Goal: Contribute content

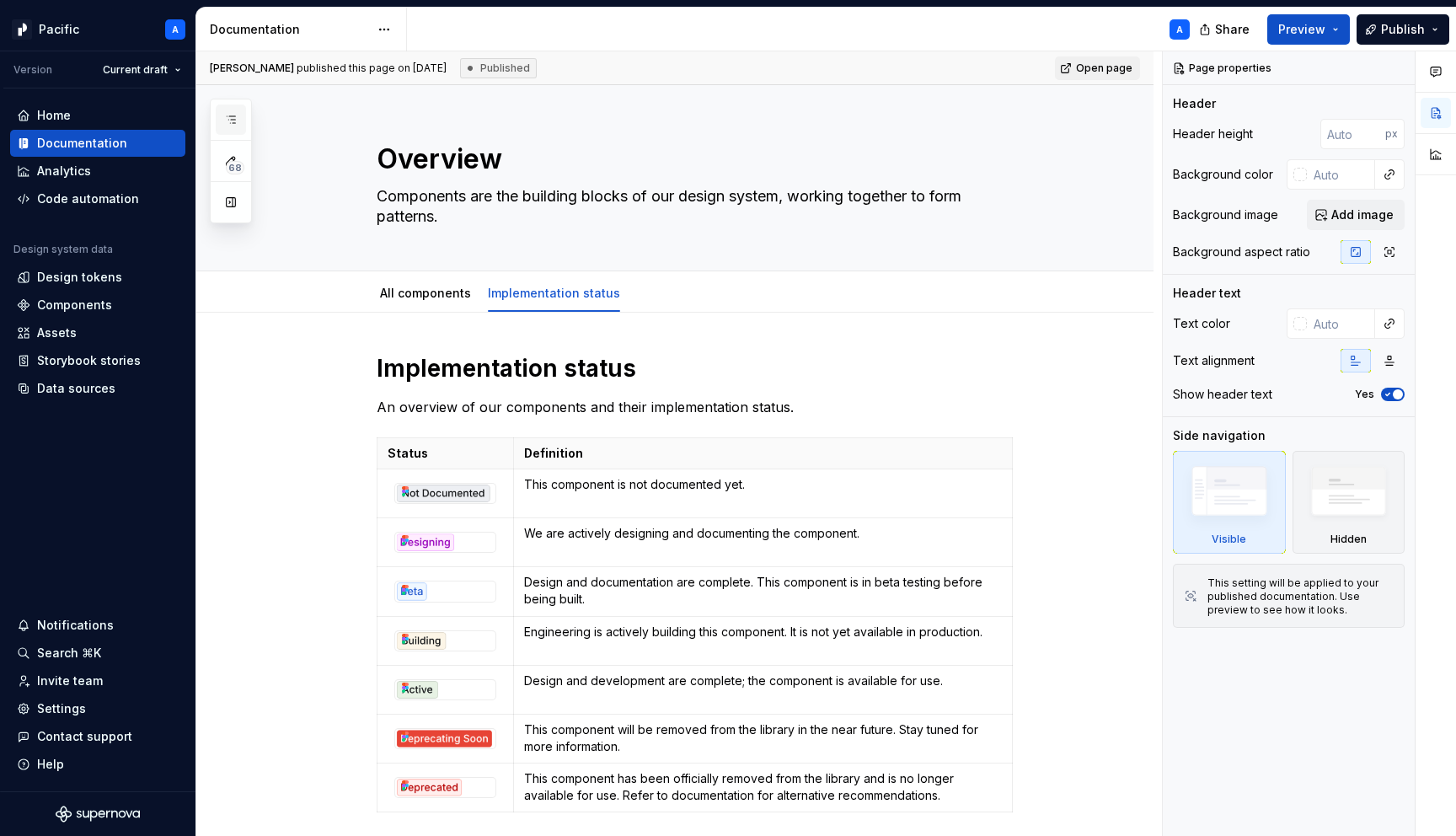
click at [240, 121] on button "button" at bounding box center [231, 119] width 30 height 30
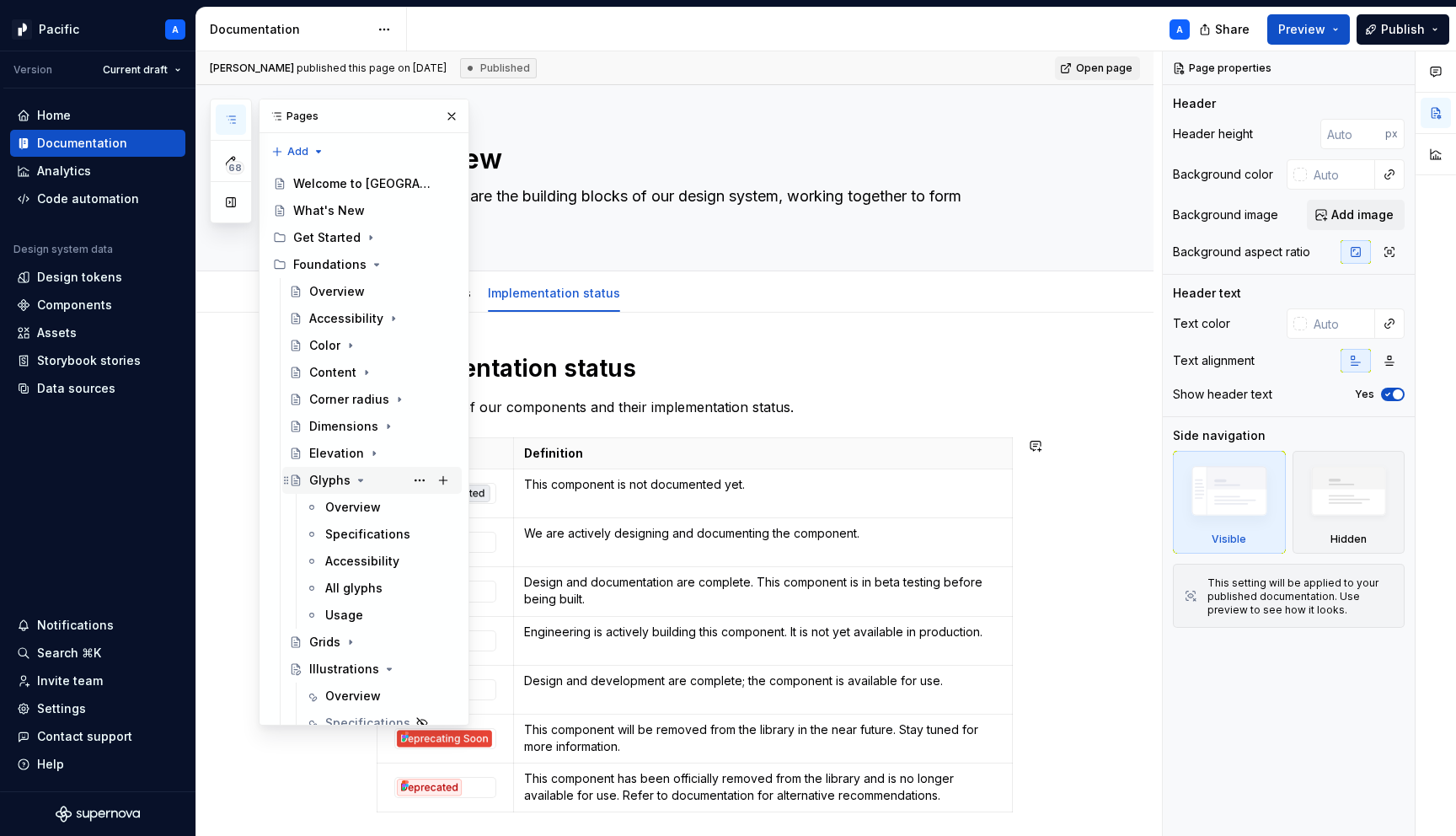
click at [362, 476] on icon "Page tree" at bounding box center [361, 480] width 14 height 14
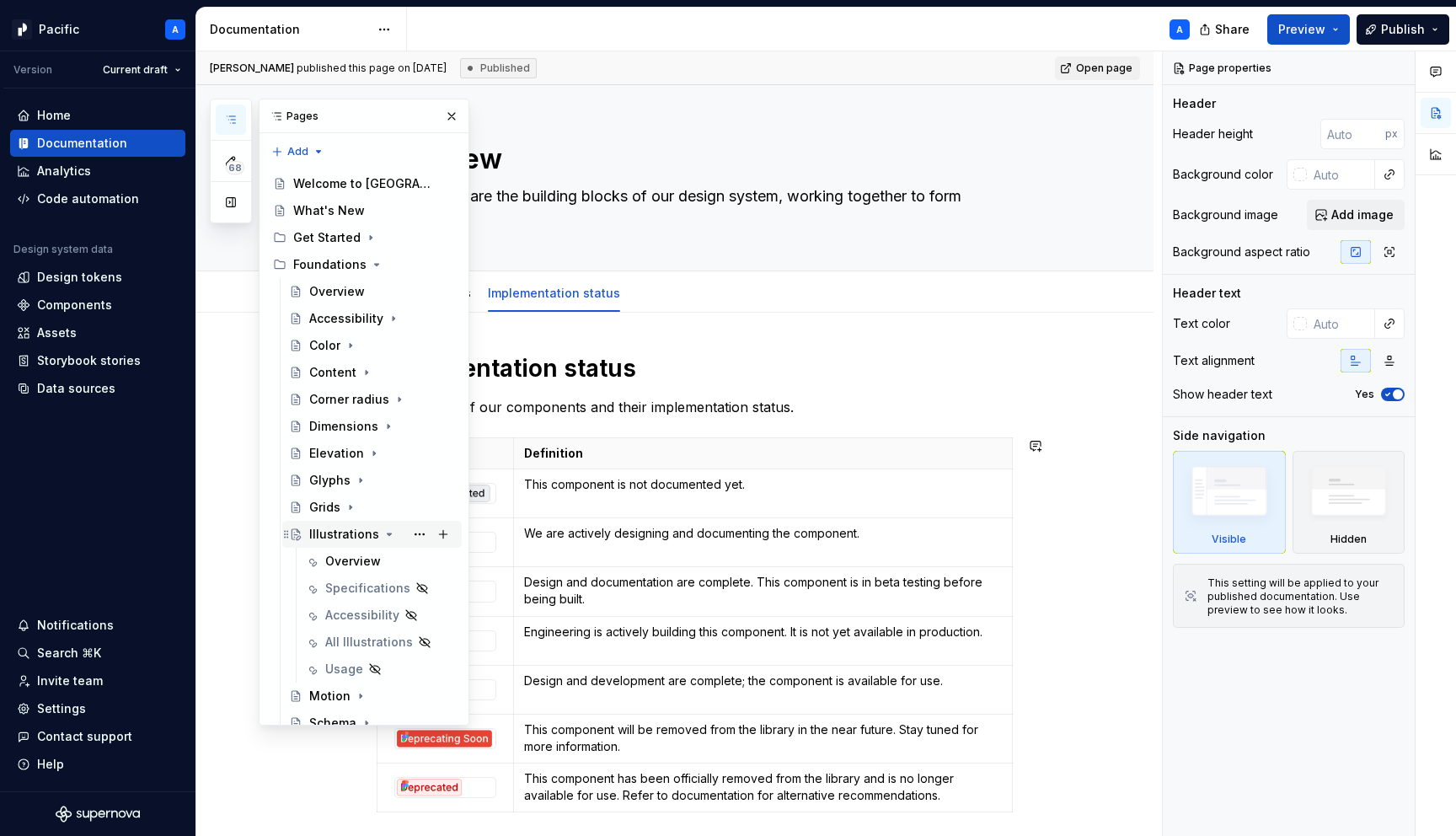
click at [388, 534] on icon "Page tree" at bounding box center [390, 534] width 4 height 2
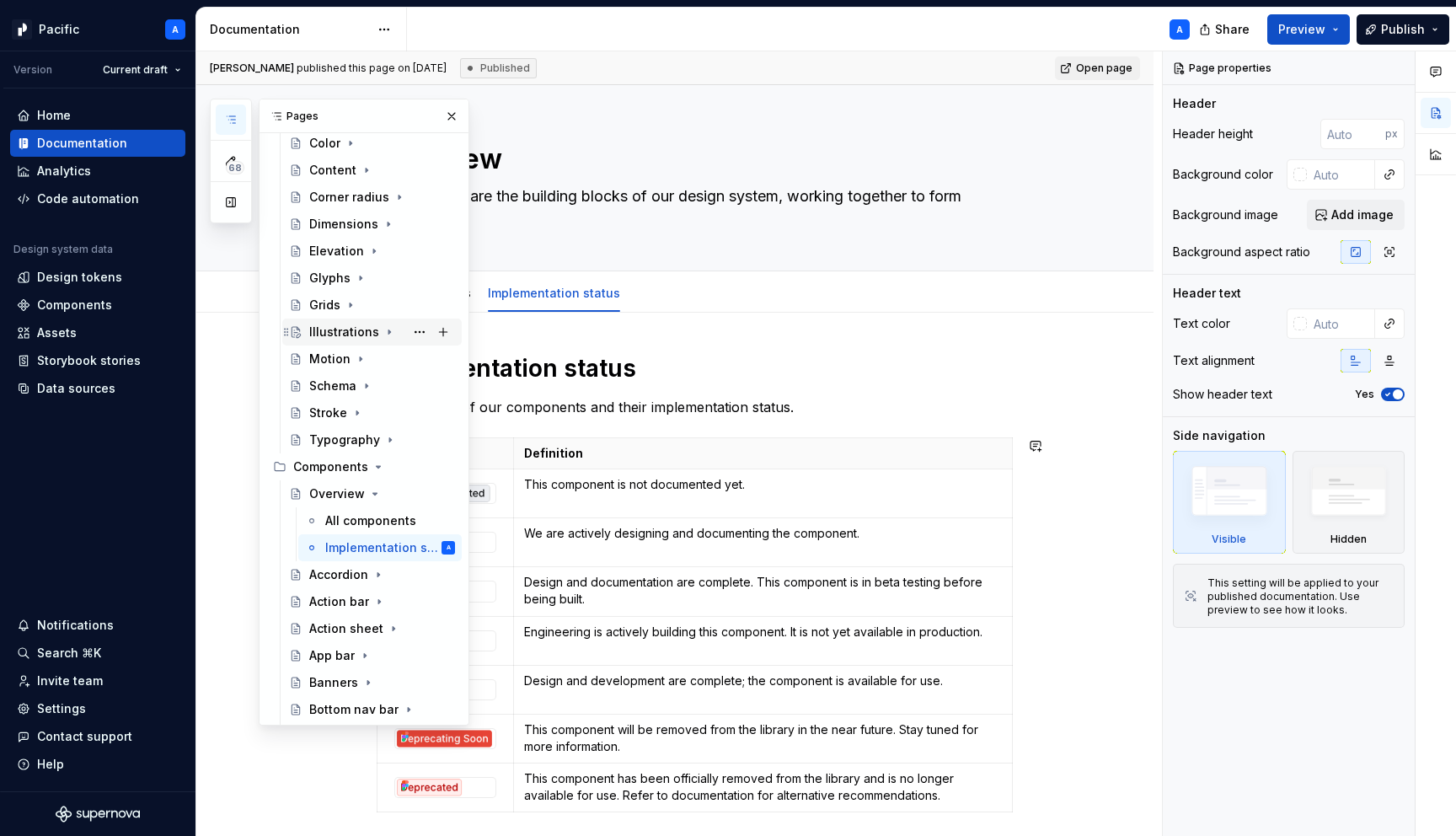
scroll to position [205, 0]
click at [374, 488] on icon "Page tree" at bounding box center [375, 490] width 14 height 14
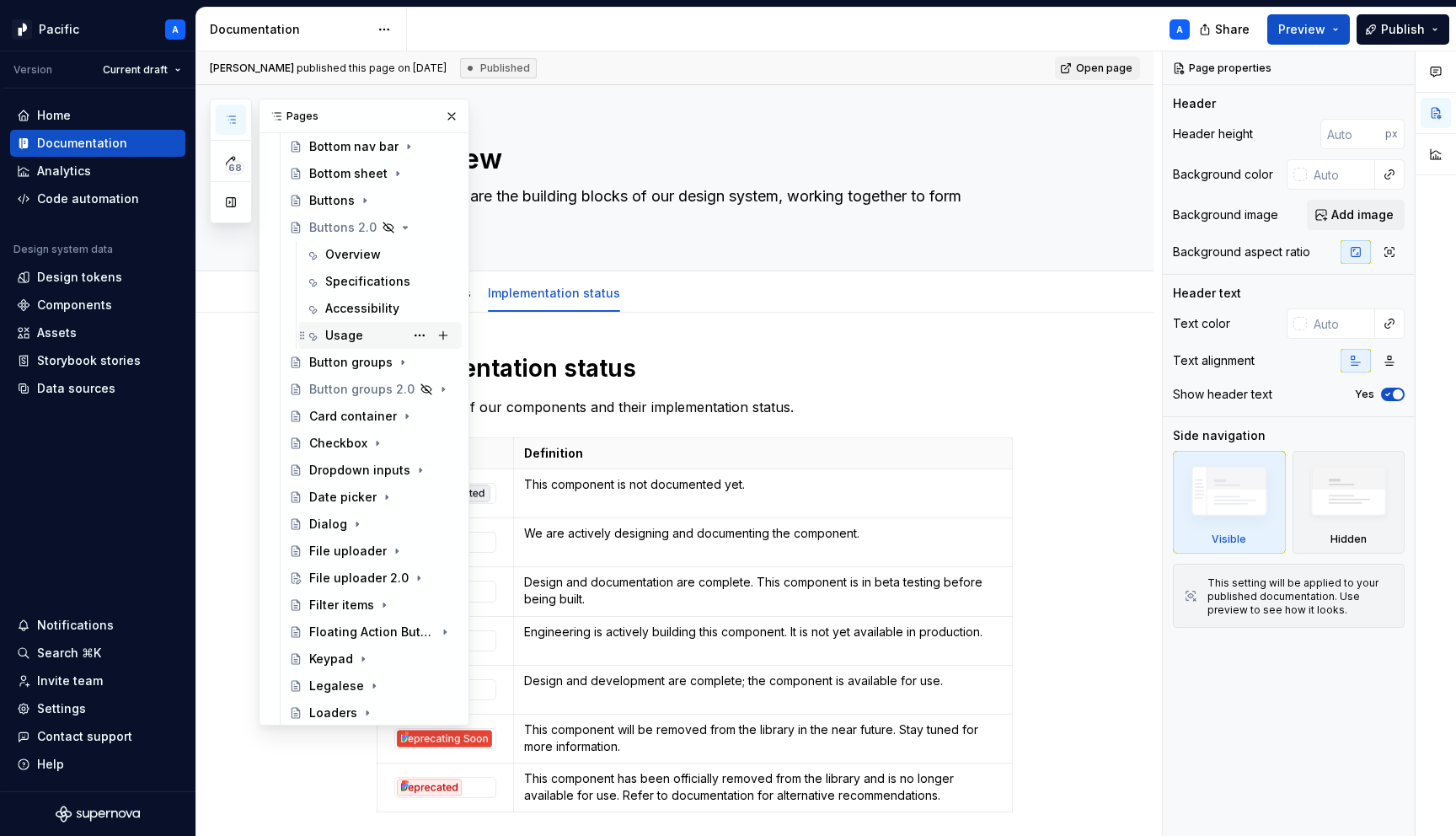
scroll to position [710, 0]
click at [399, 227] on icon "Page tree" at bounding box center [398, 228] width 4 height 2
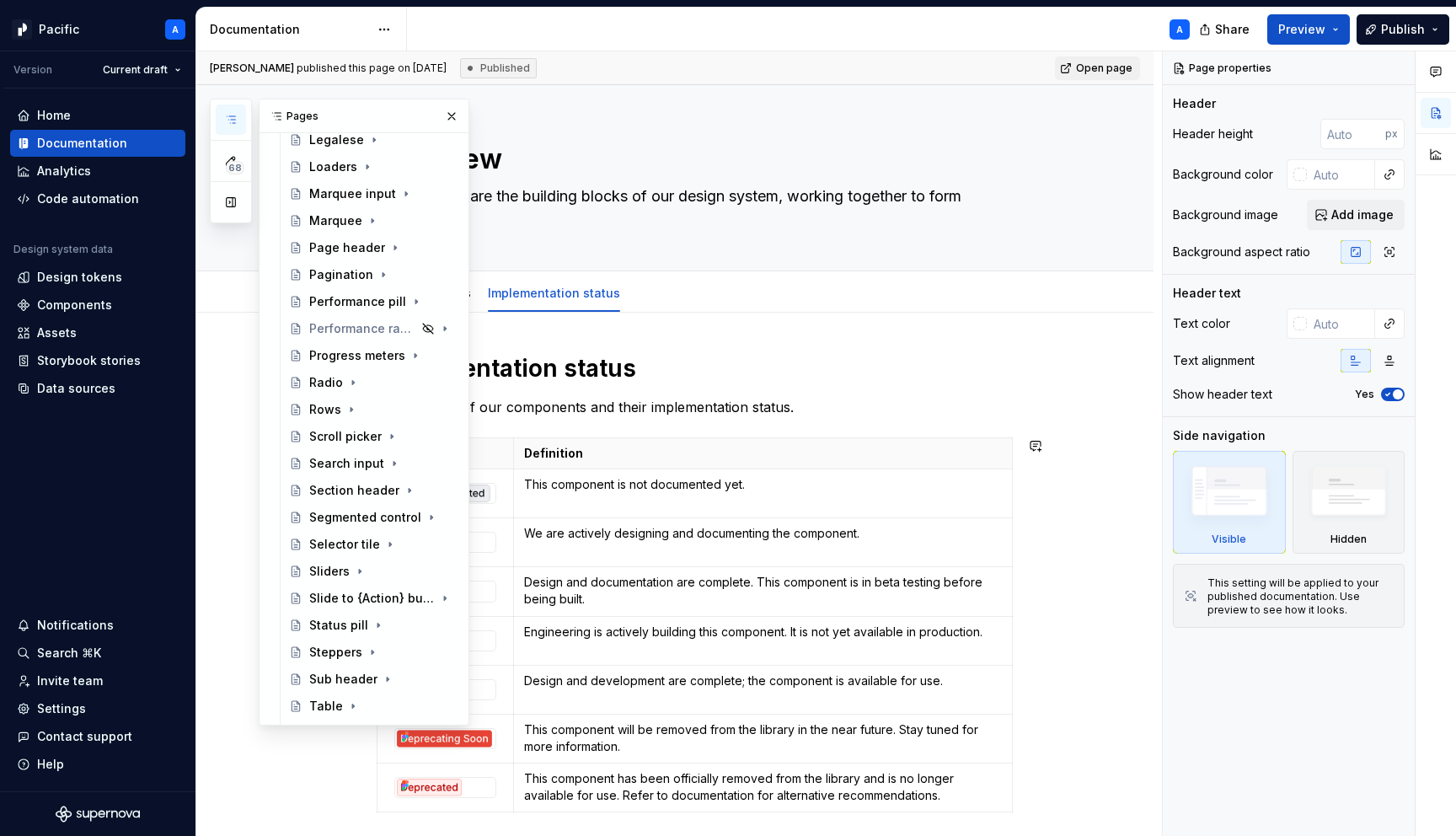
scroll to position [1390, 0]
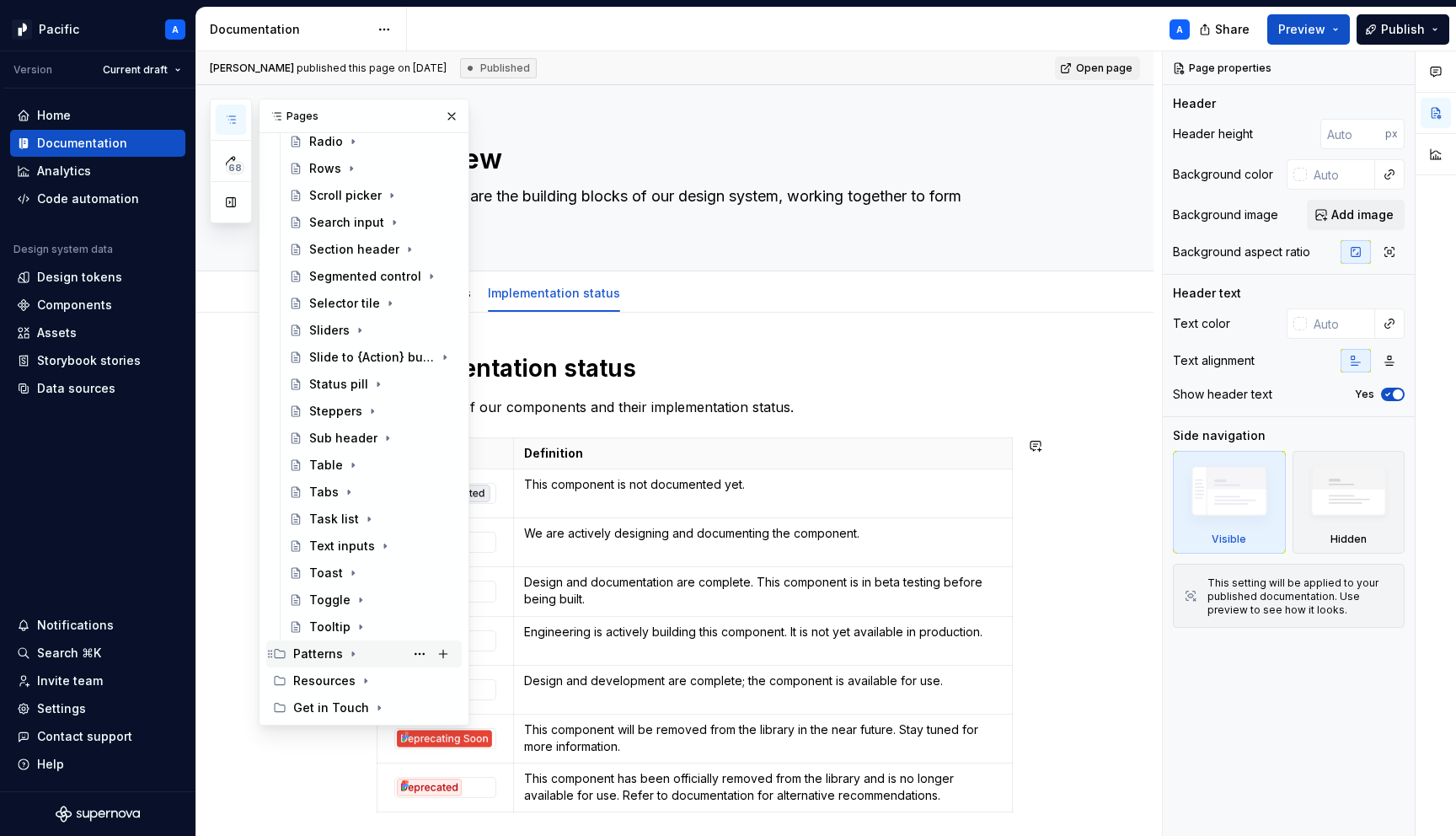
click at [352, 653] on icon "Page tree" at bounding box center [353, 654] width 2 height 4
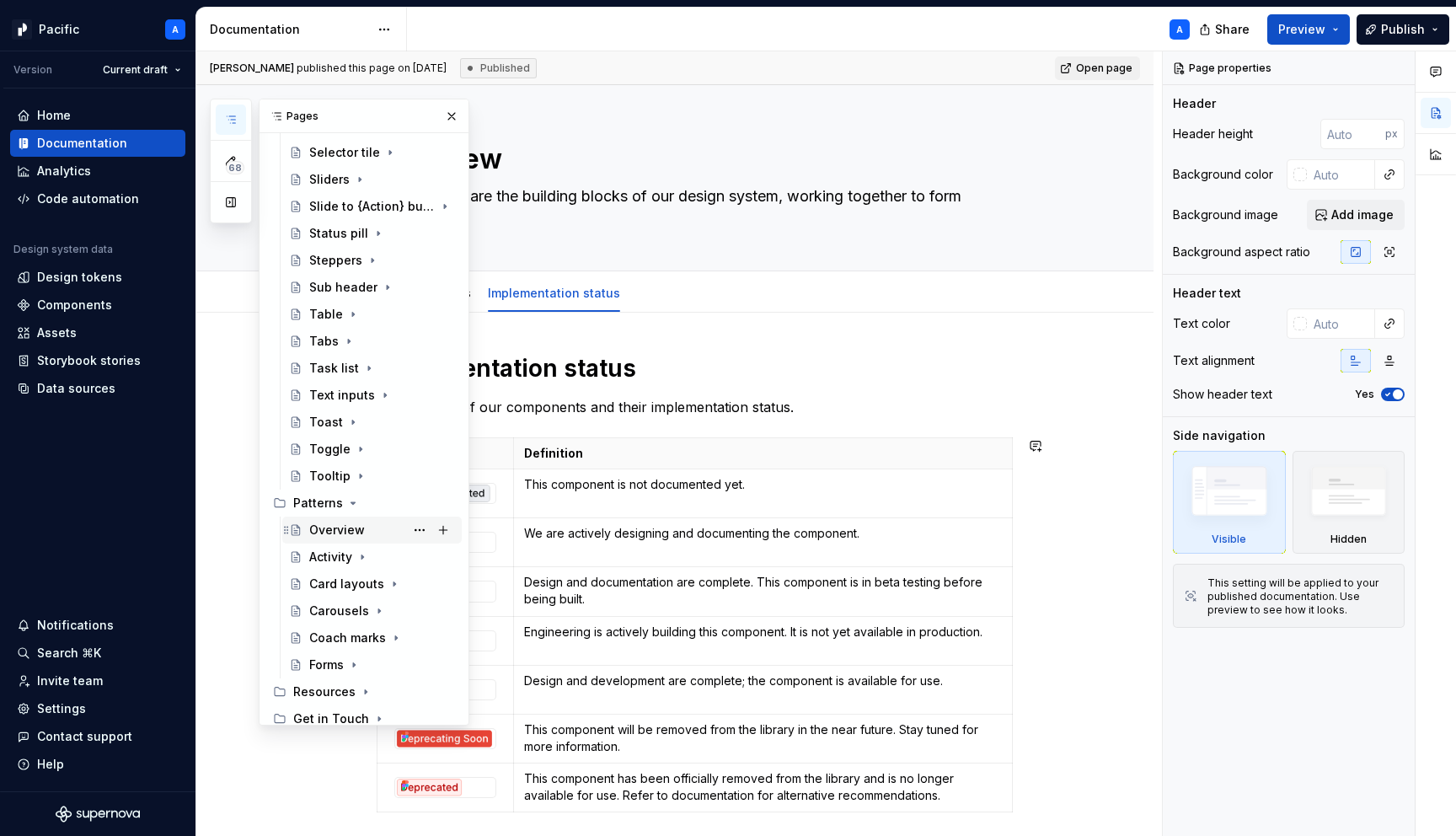
scroll to position [1551, 0]
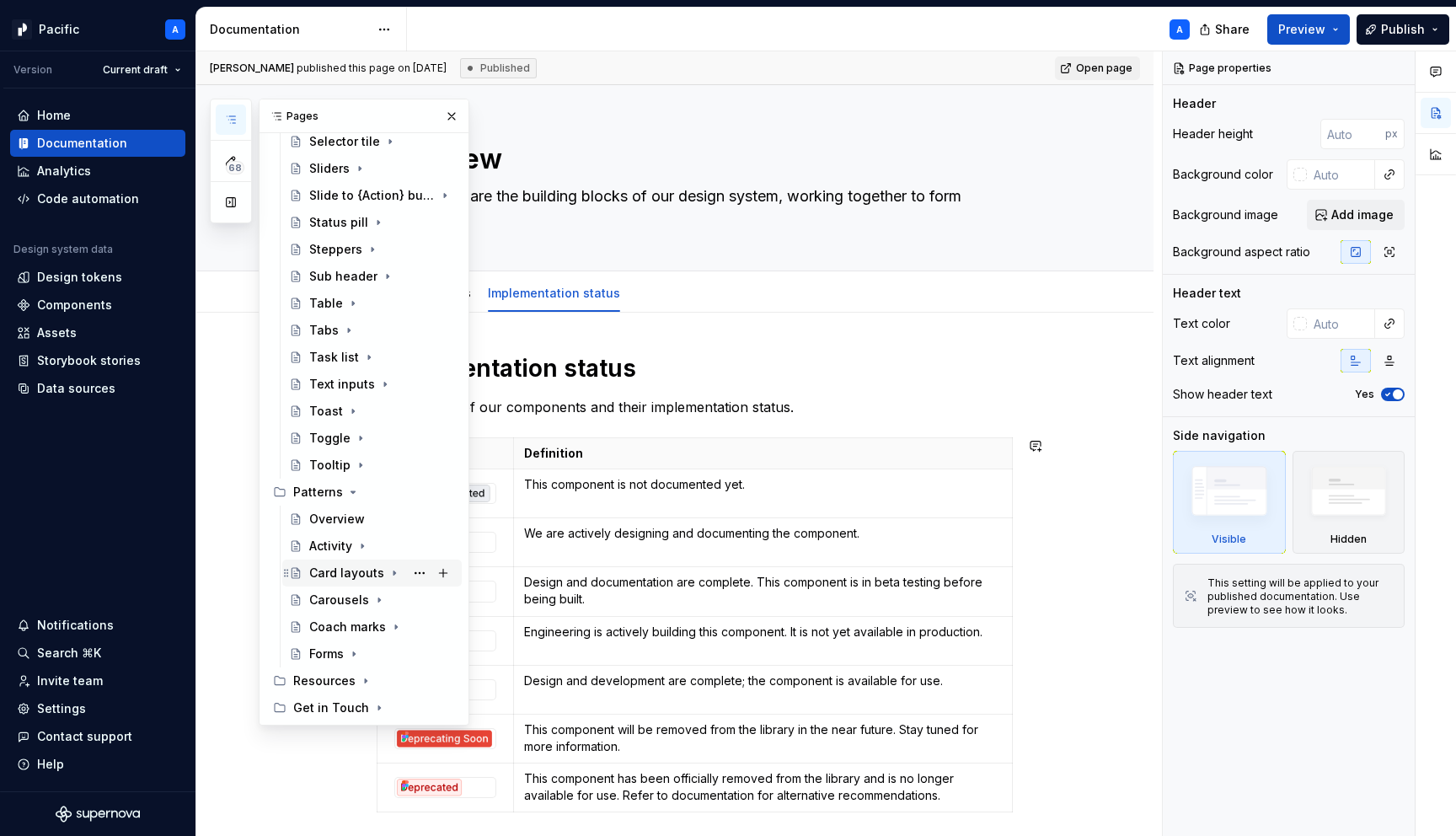
click at [393, 571] on icon "Page tree" at bounding box center [395, 573] width 14 height 14
click at [366, 601] on div "Overview" at bounding box center [352, 599] width 55 height 17
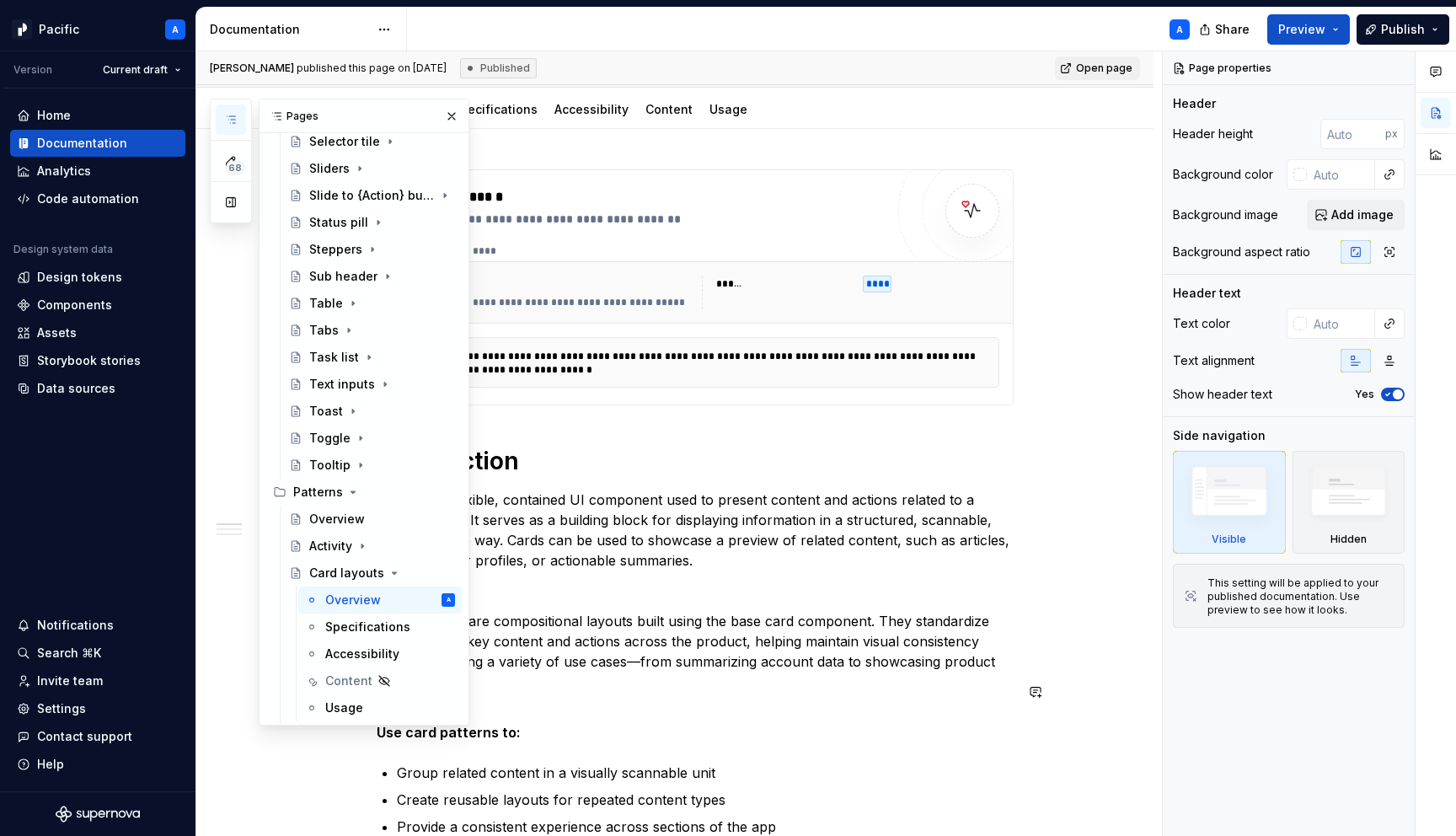
type textarea "*"
click at [614, 702] on p "Use card patterns to:" at bounding box center [694, 722] width 637 height 41
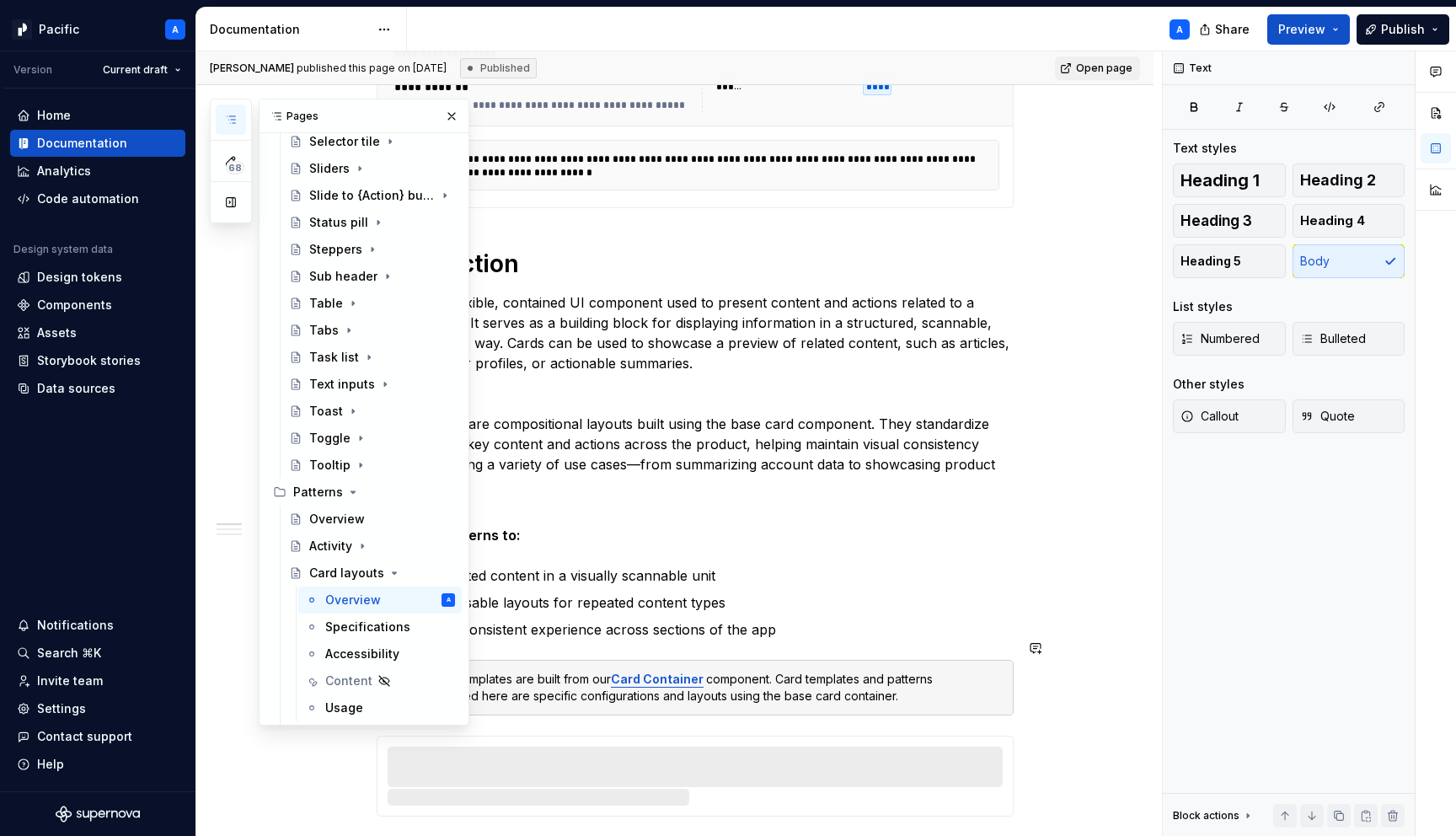
scroll to position [398, 0]
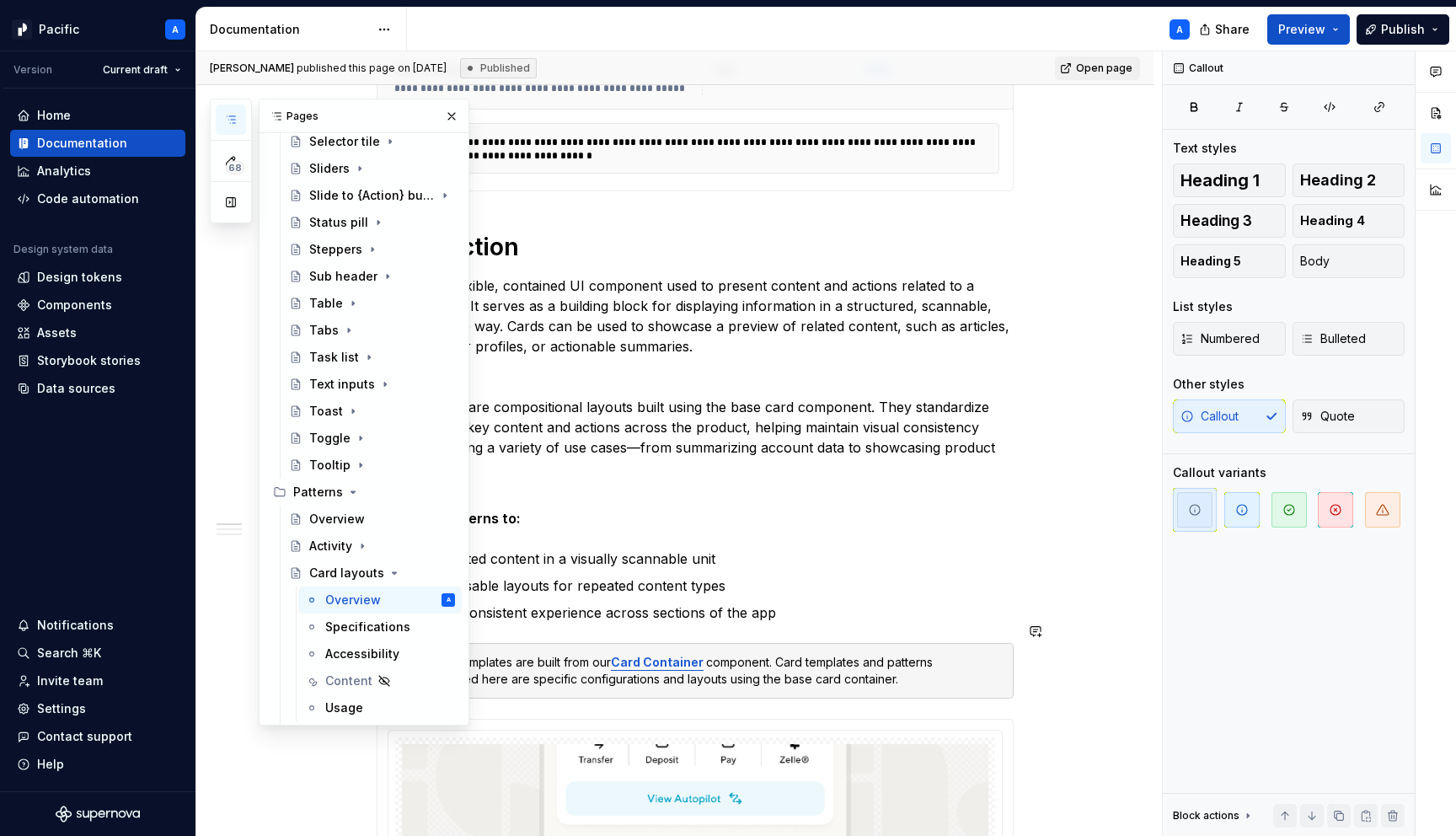
click at [546, 658] on div "All cards templates are built from our Card Container component. Card templates…" at bounding box center [705, 670] width 595 height 34
click at [456, 110] on button "button" at bounding box center [451, 116] width 23 height 23
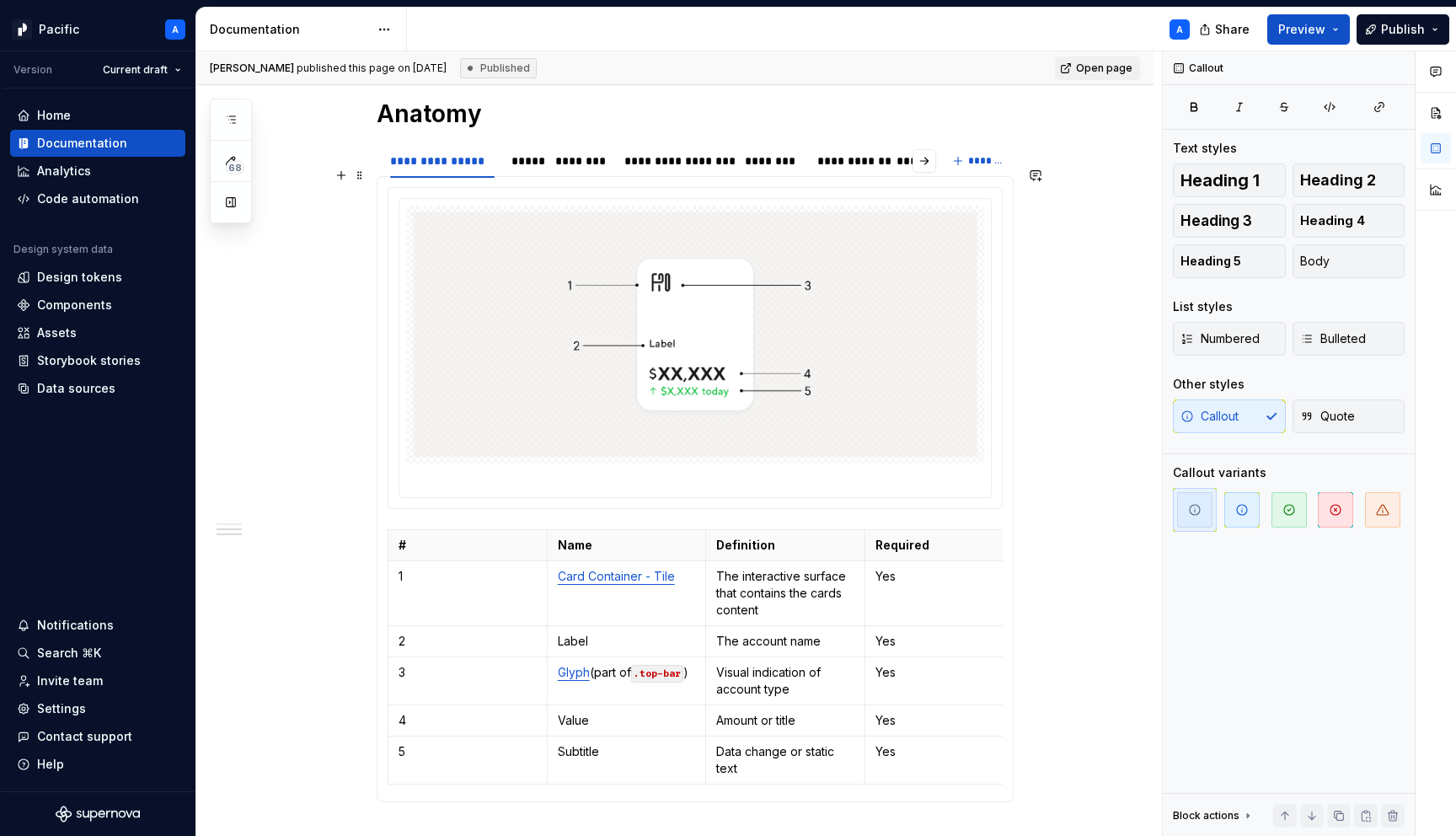
scroll to position [1547, 0]
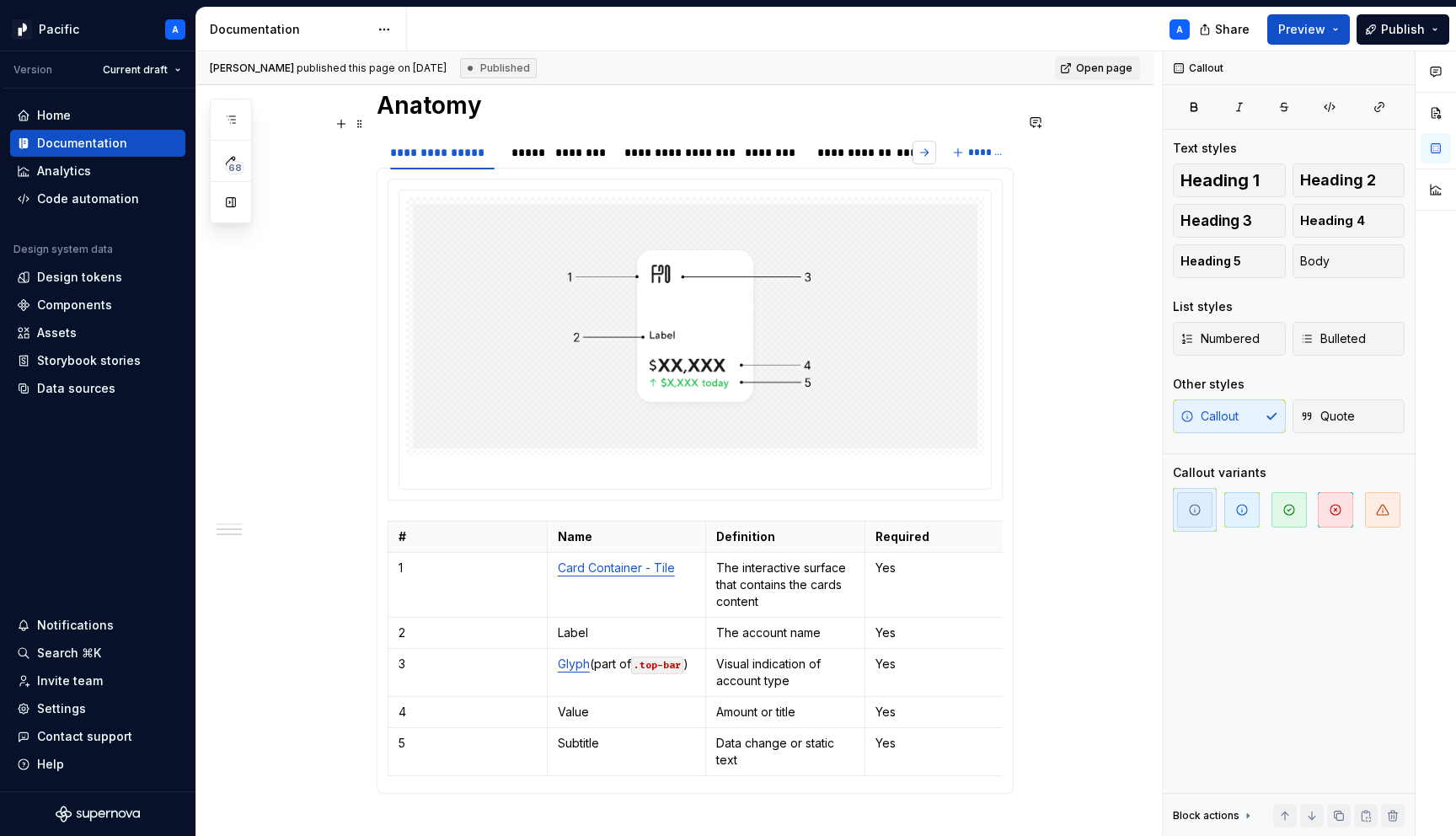
click at [932, 141] on button "button" at bounding box center [924, 153] width 23 height 23
click at [912, 144] on div "****" at bounding box center [910, 152] width 27 height 17
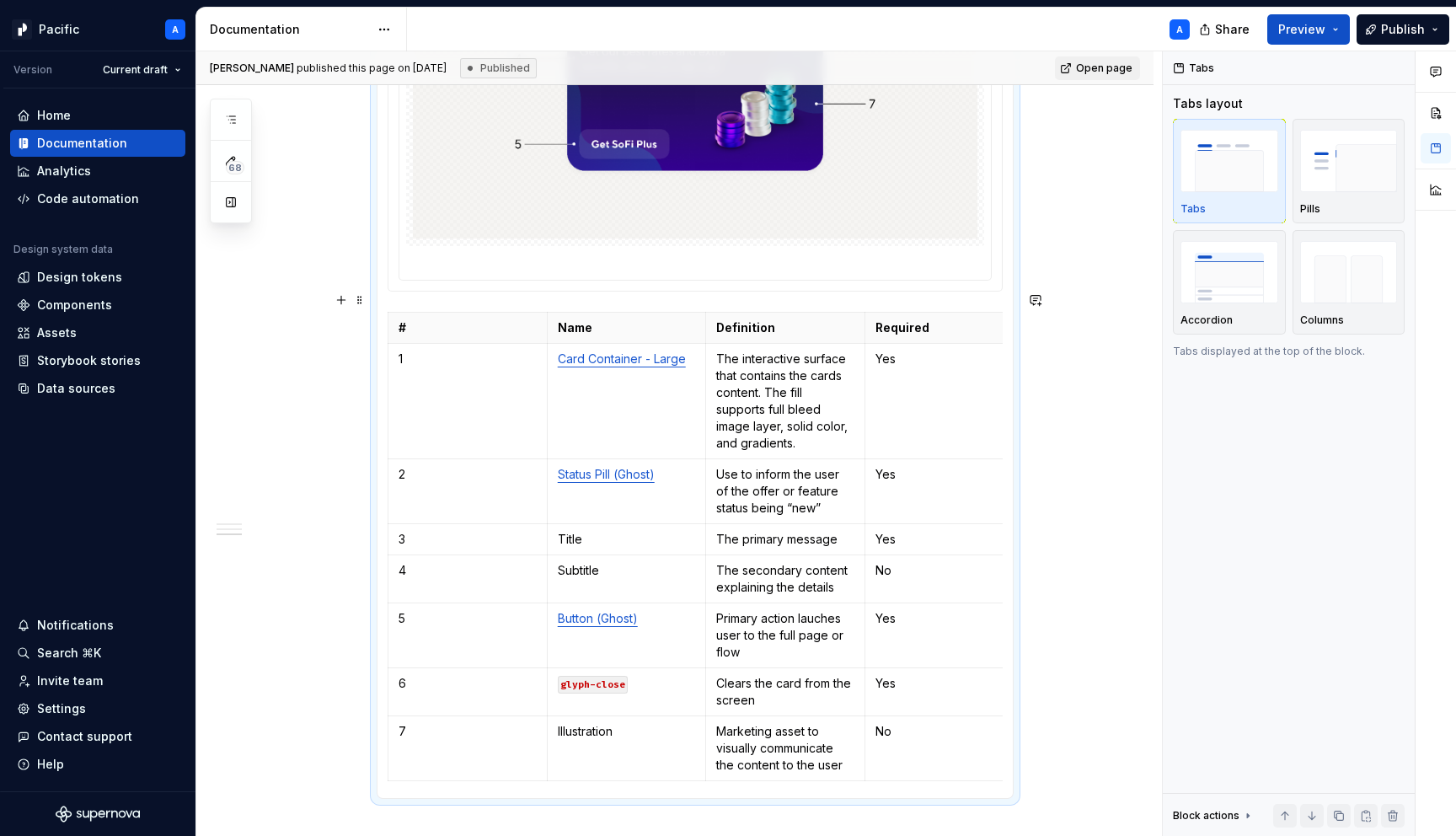
scroll to position [1876, 0]
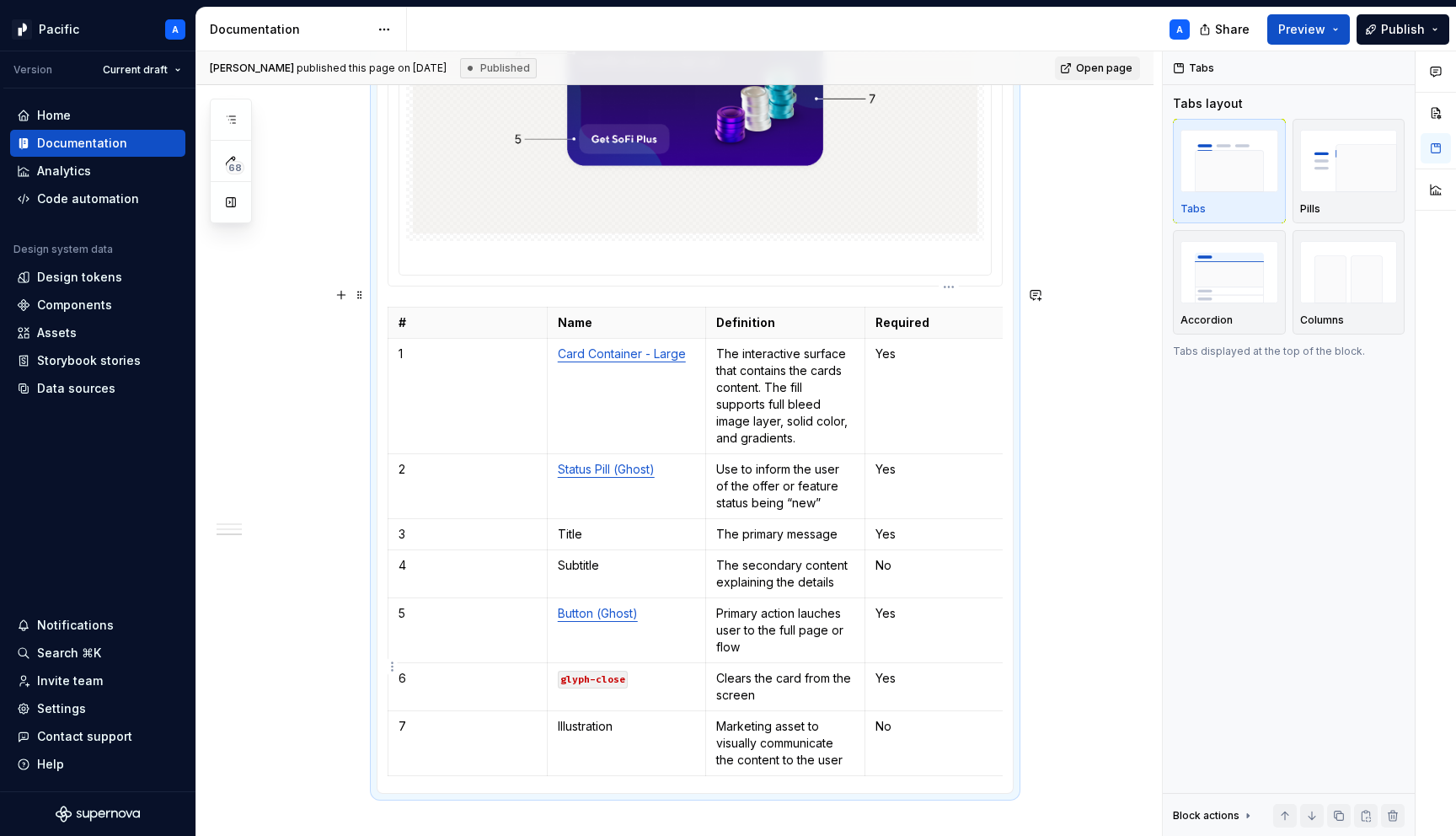
click at [887, 670] on p "Yes" at bounding box center [944, 678] width 138 height 17
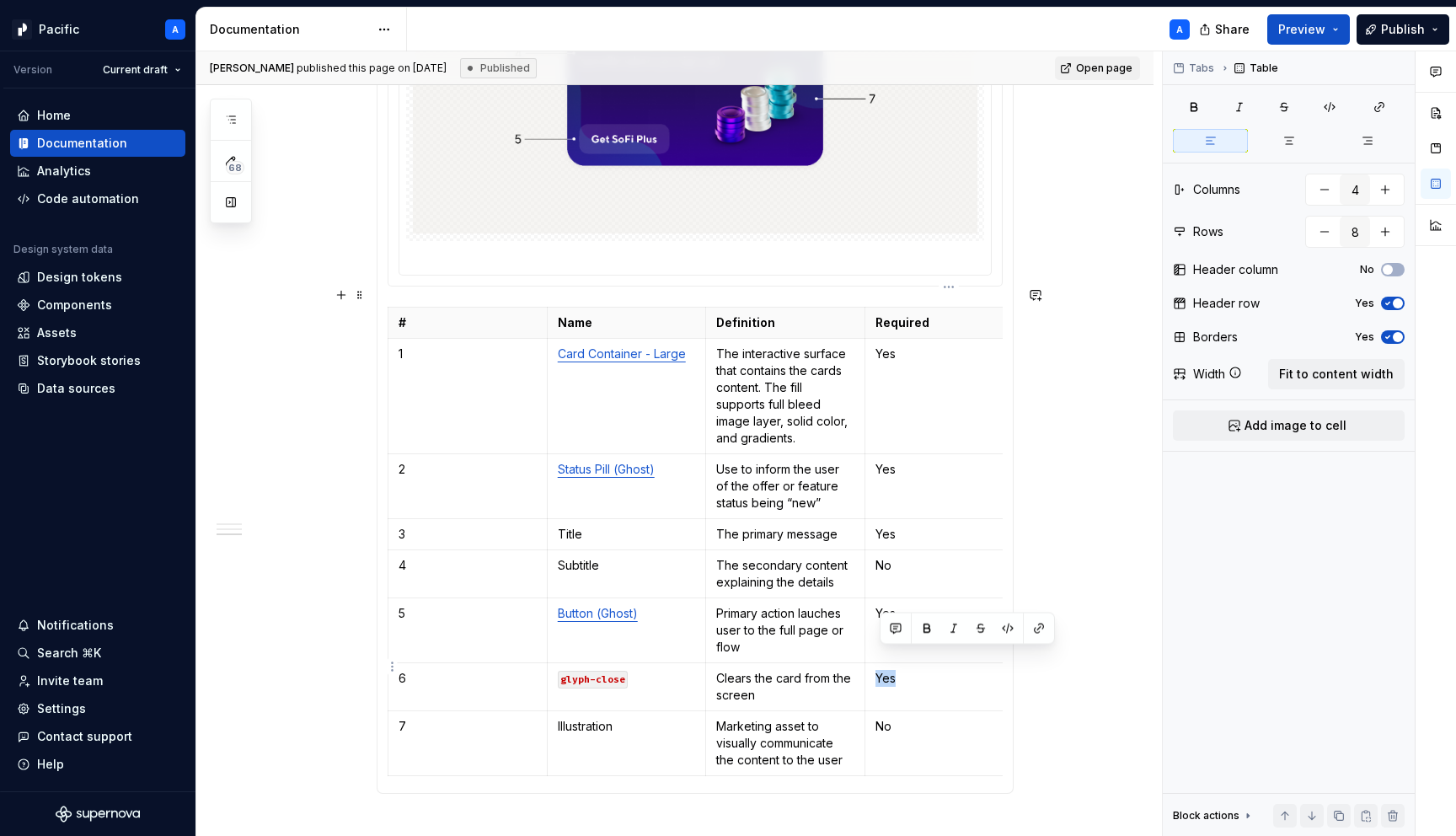
click at [887, 670] on p "Yes" at bounding box center [944, 678] width 138 height 17
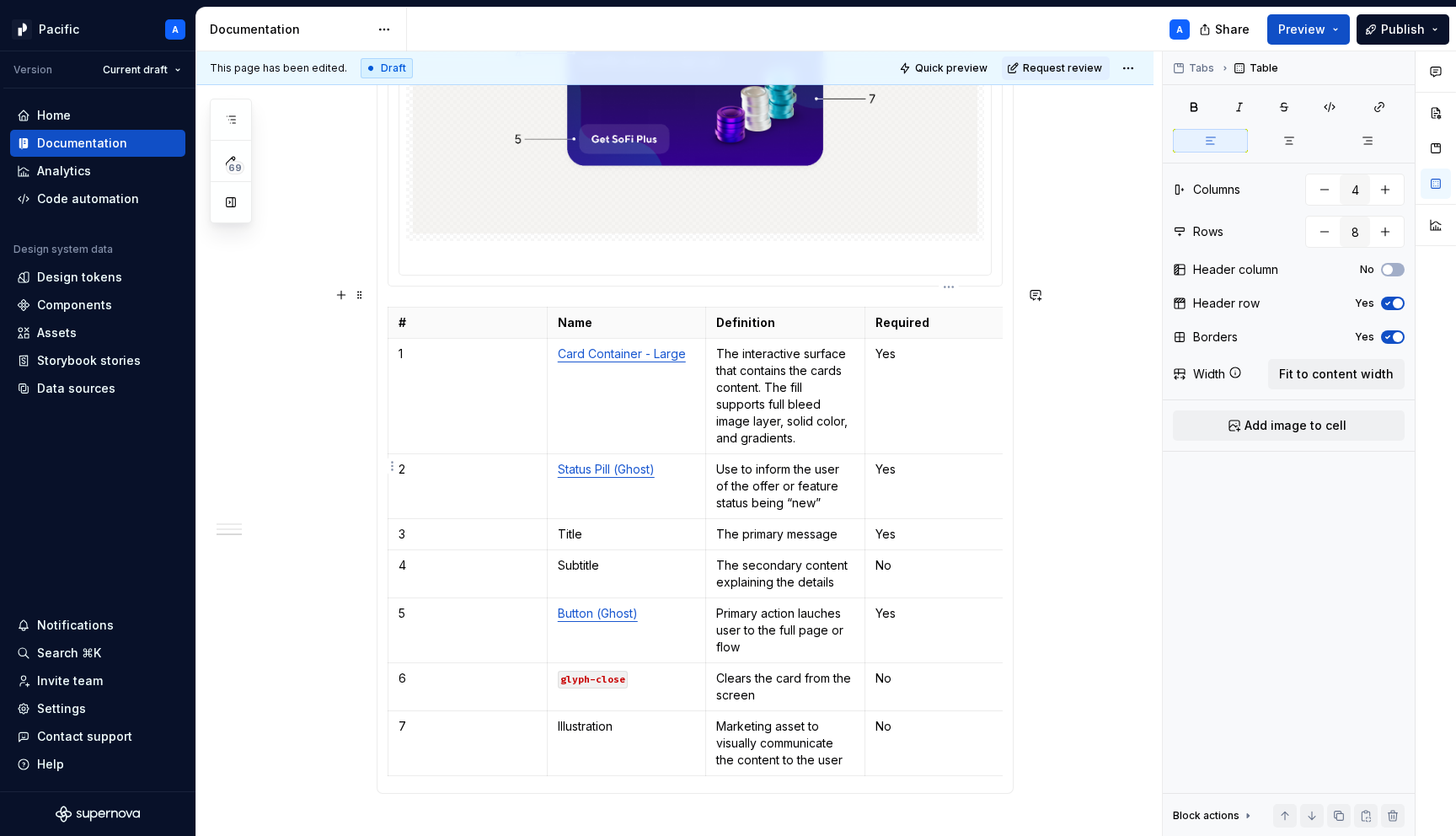
click at [887, 461] on p "Yes" at bounding box center [944, 469] width 138 height 17
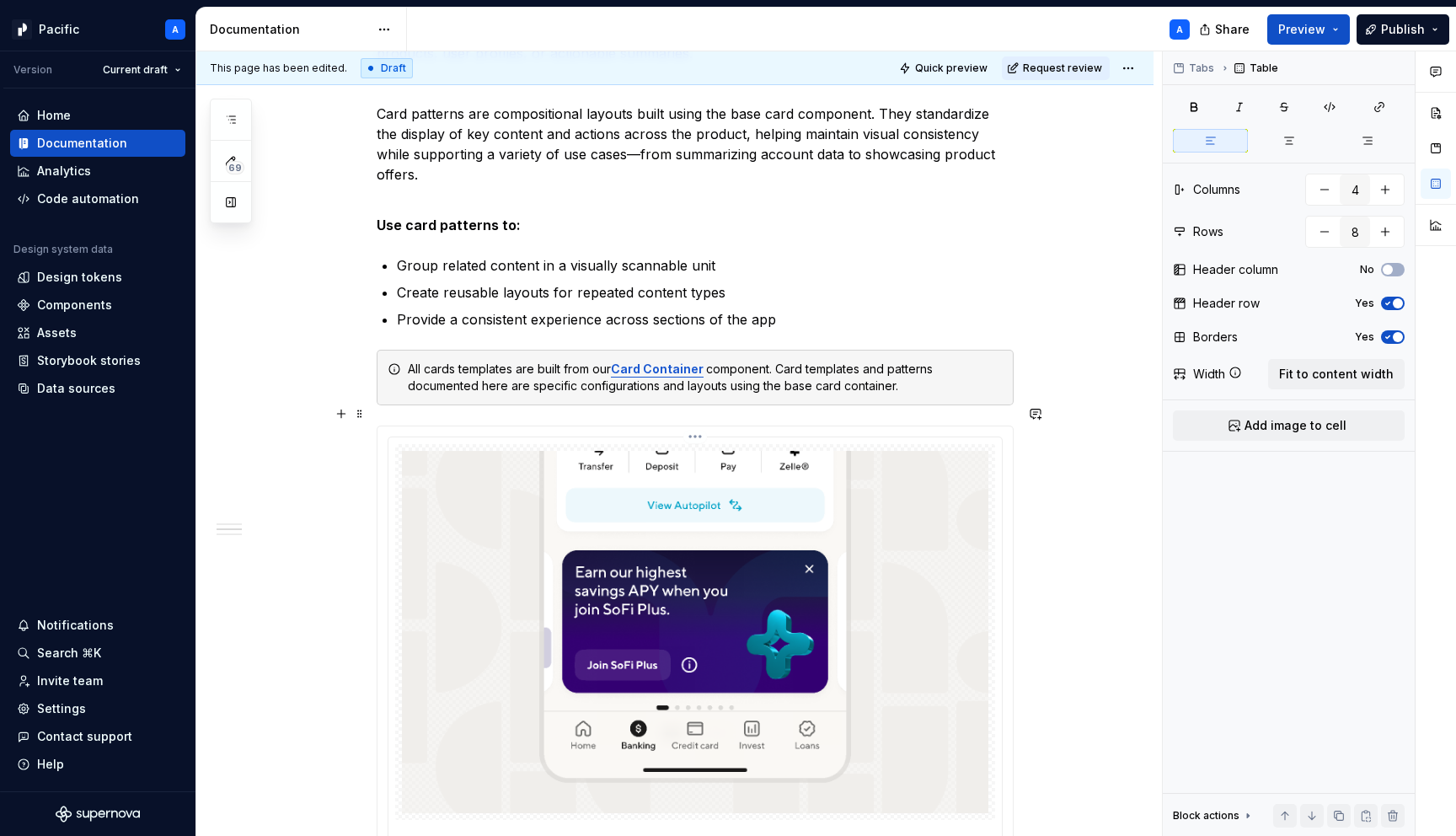
scroll to position [0, 0]
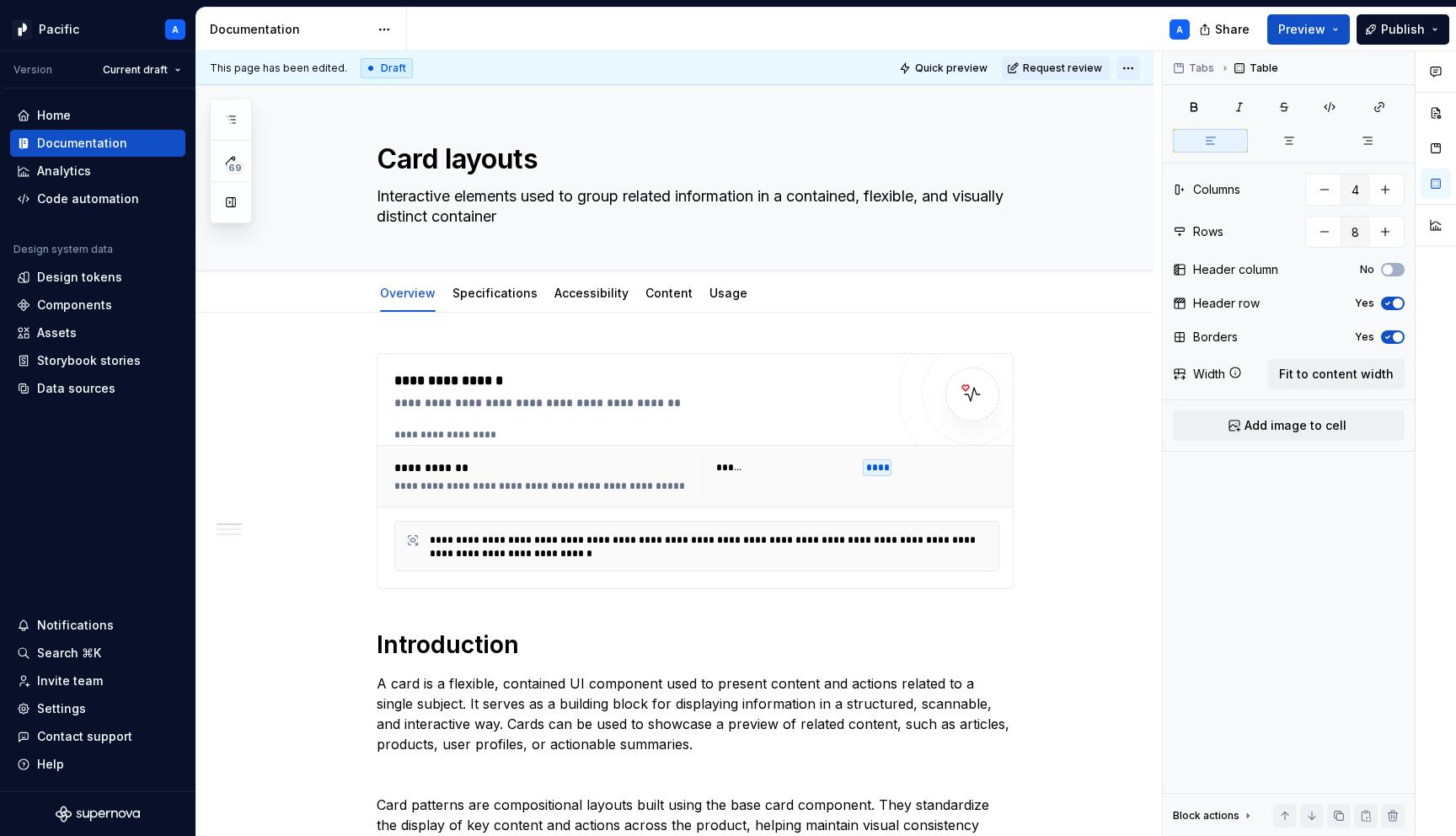
click at [1141, 62] on html "Pacific A Version Current draft Home Documentation Analytics Code automation De…" at bounding box center [728, 418] width 1456 height 836
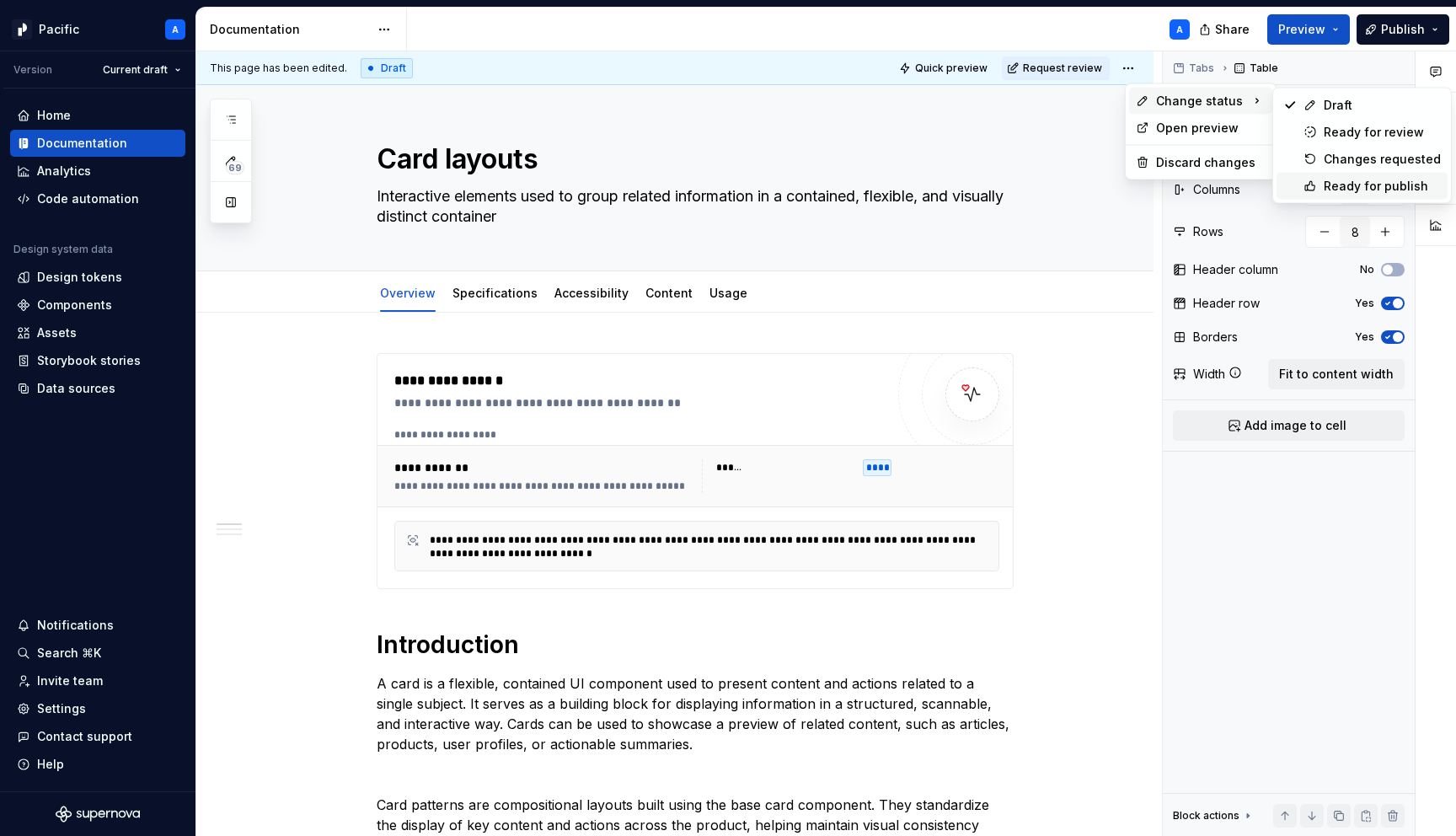
click at [1326, 180] on div "Ready for publish" at bounding box center [1382, 186] width 117 height 17
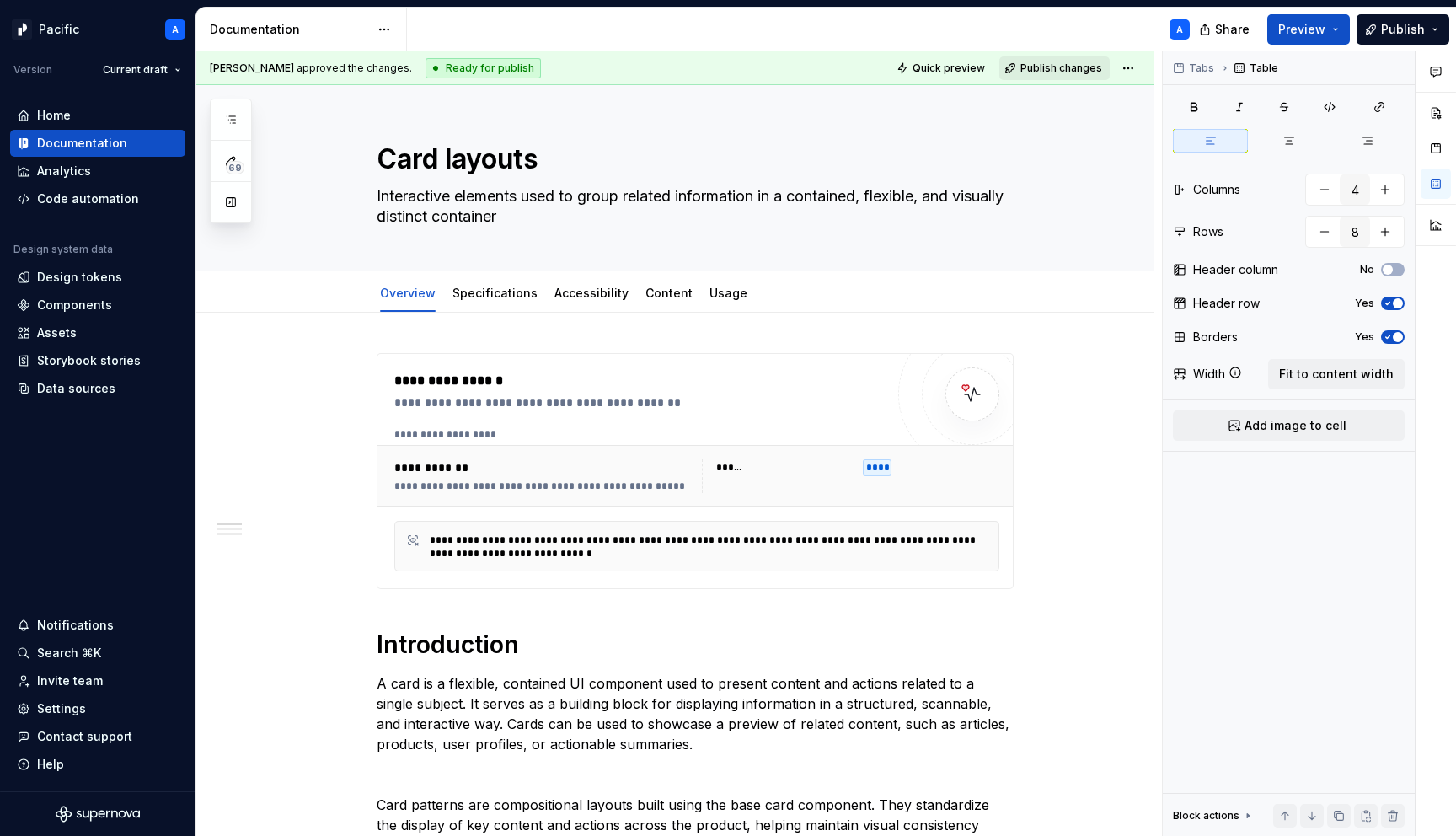
click at [1045, 62] on span "Publish changes" at bounding box center [1061, 68] width 82 height 14
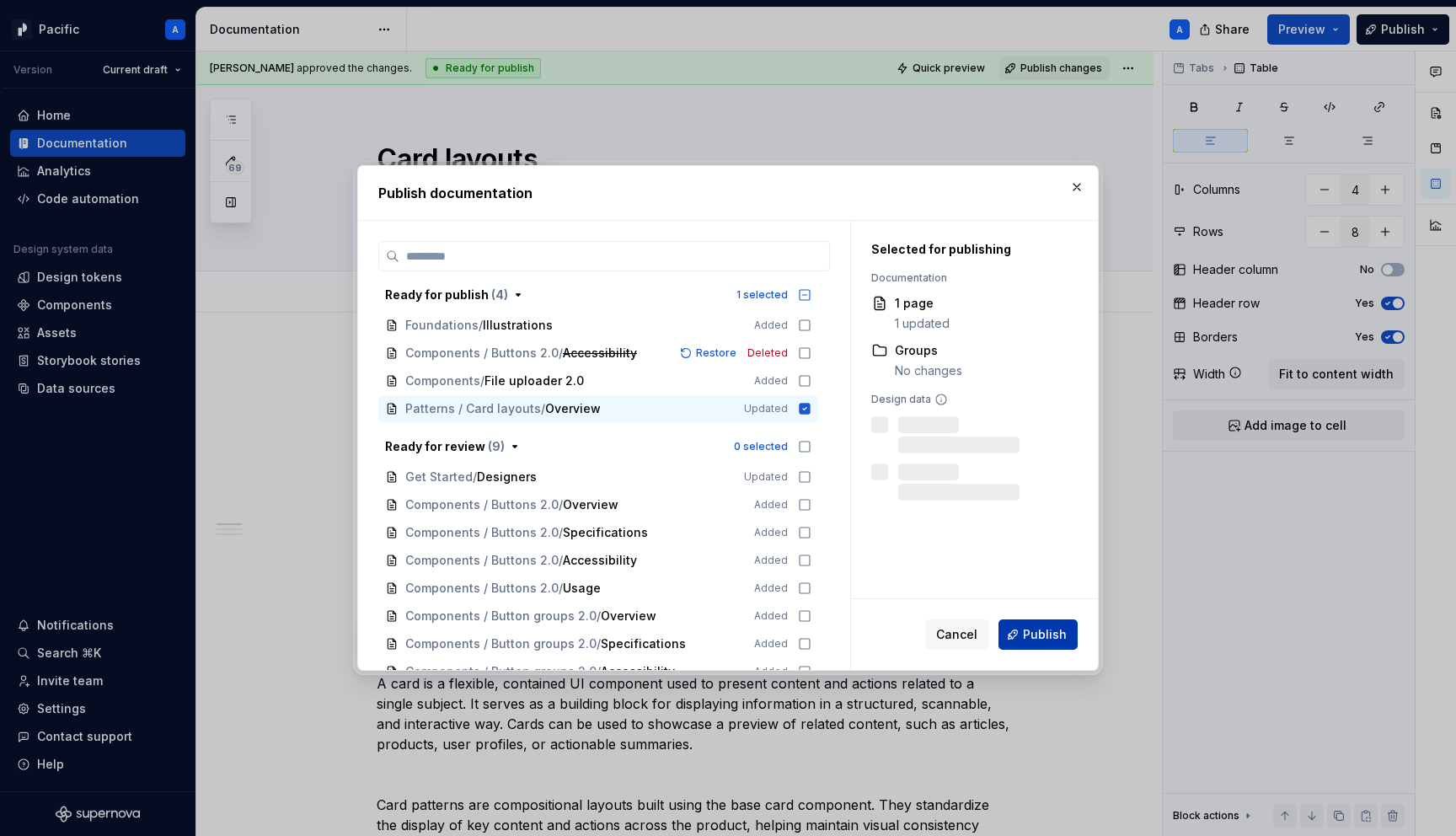
click at [1050, 623] on button "Publish" at bounding box center [1038, 634] width 79 height 30
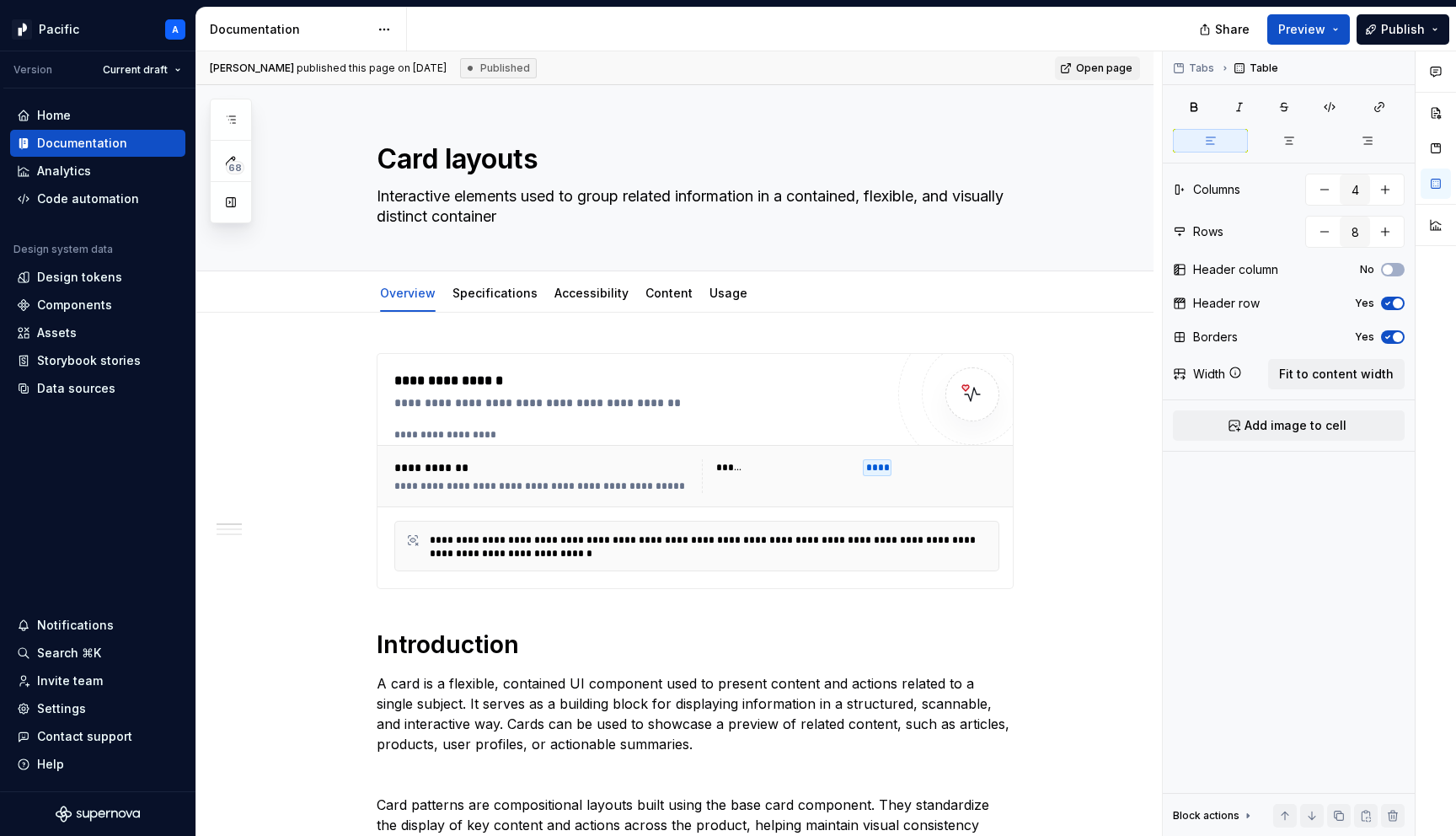
type textarea "*"
